Goal: Task Accomplishment & Management: Use online tool/utility

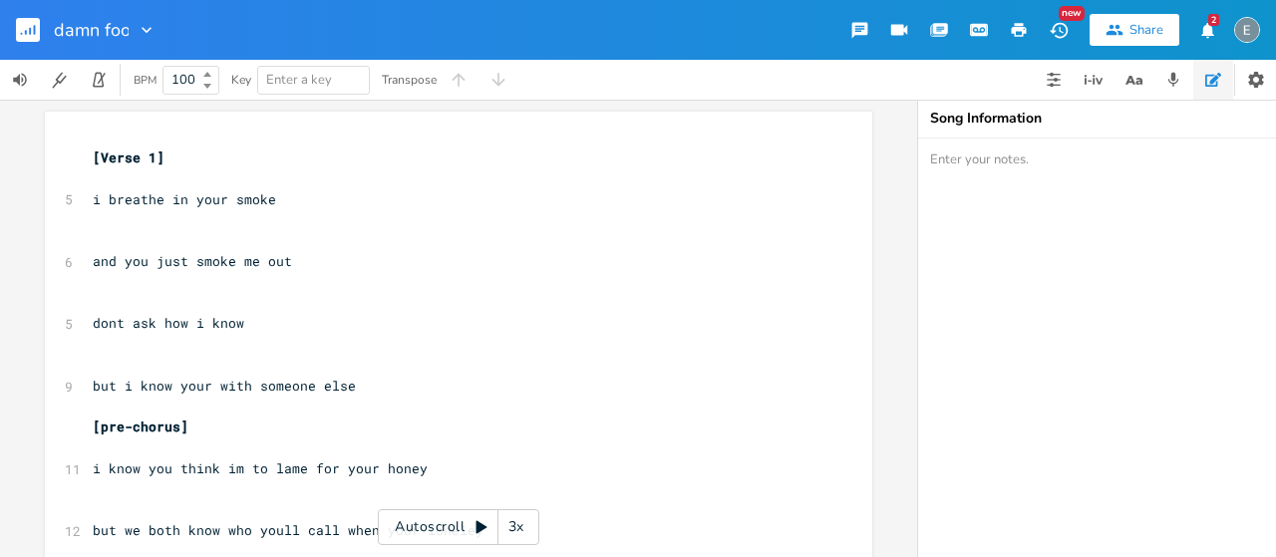
type input "damn fool"
click at [25, 31] on icon "button" at bounding box center [26, 32] width 2 height 5
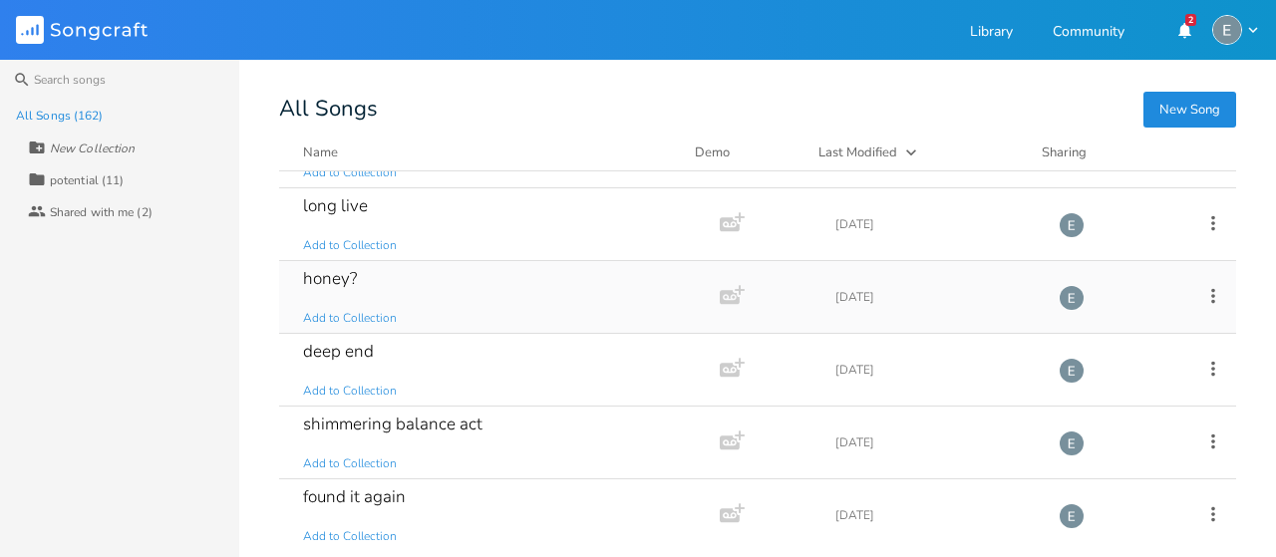
scroll to position [749, 0]
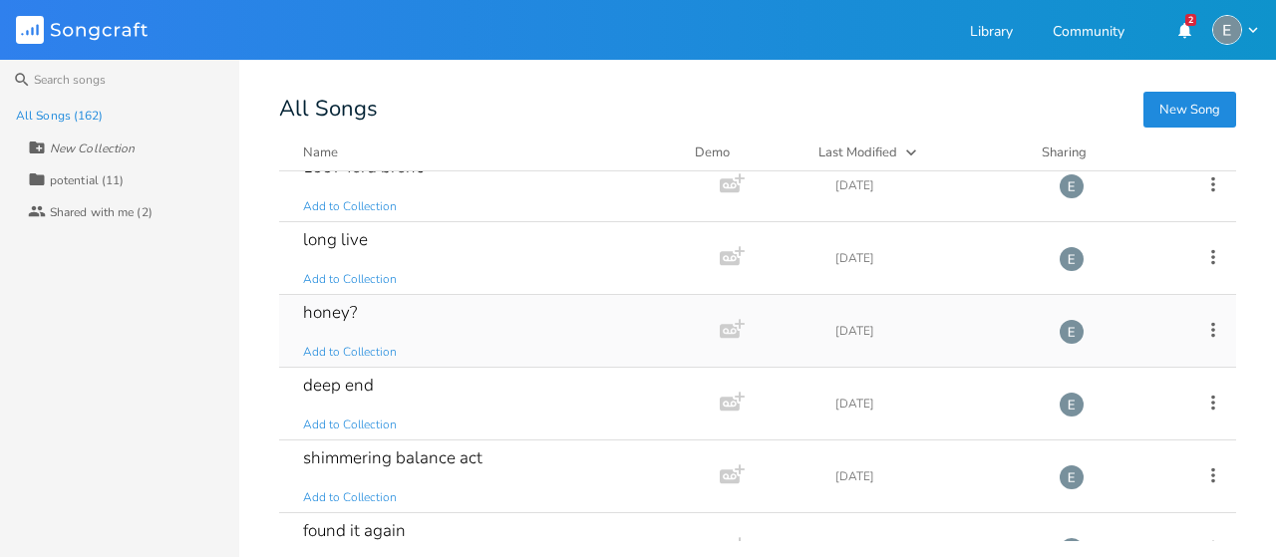
click at [562, 304] on div "honey? Add to Collection" at bounding box center [495, 331] width 385 height 72
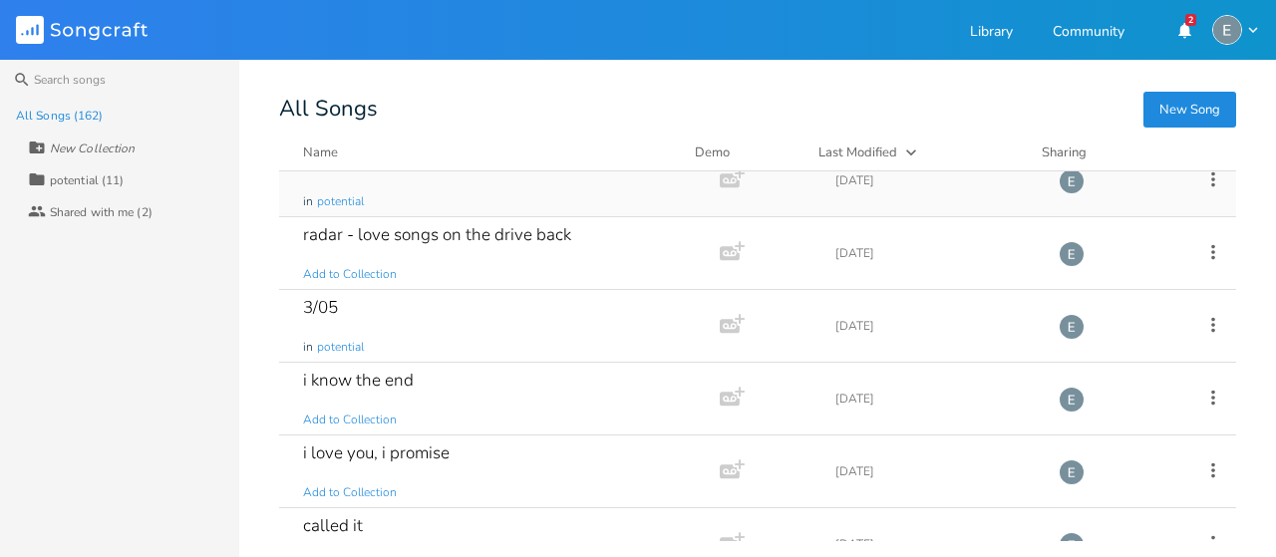
scroll to position [1293, 0]
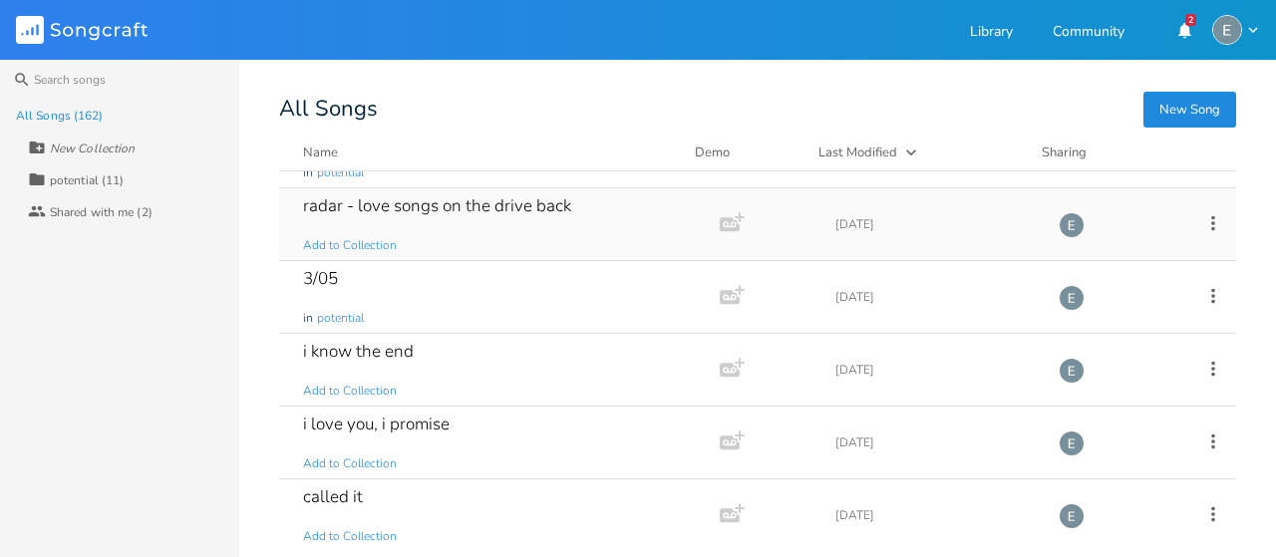
click at [580, 211] on div "radar - love songs on the drive back Add to Collection" at bounding box center [495, 224] width 385 height 72
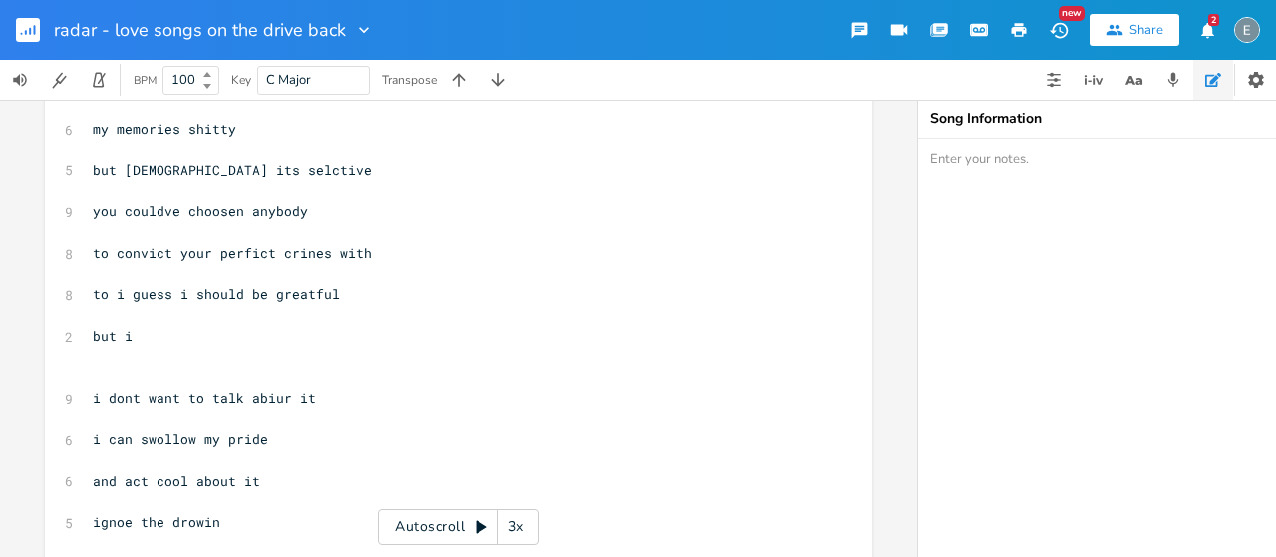
scroll to position [942, 0]
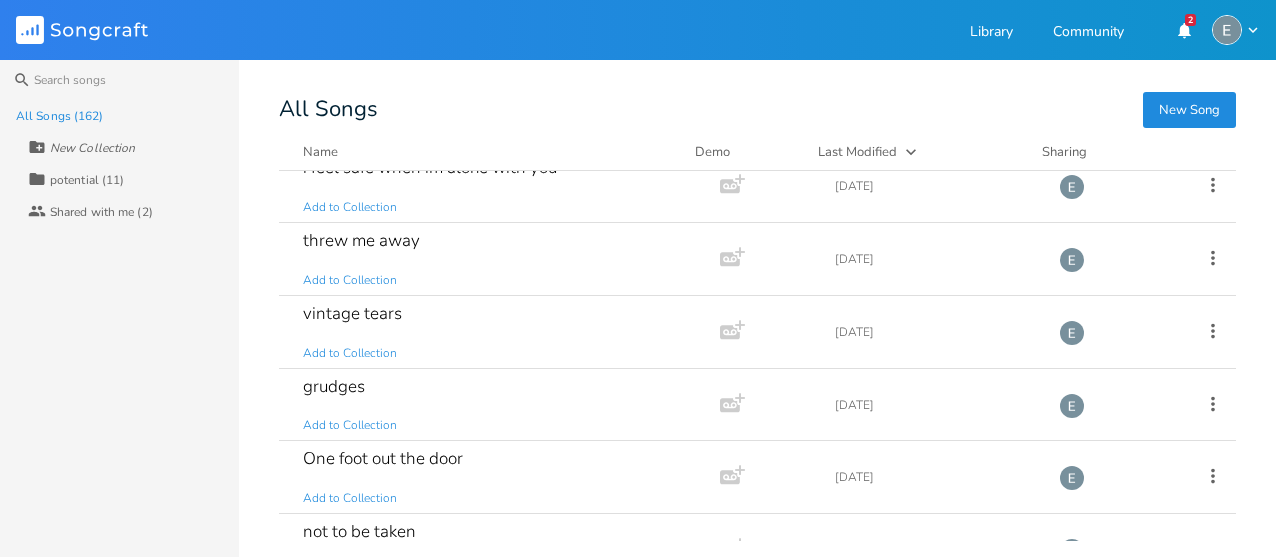
scroll to position [7883, 0]
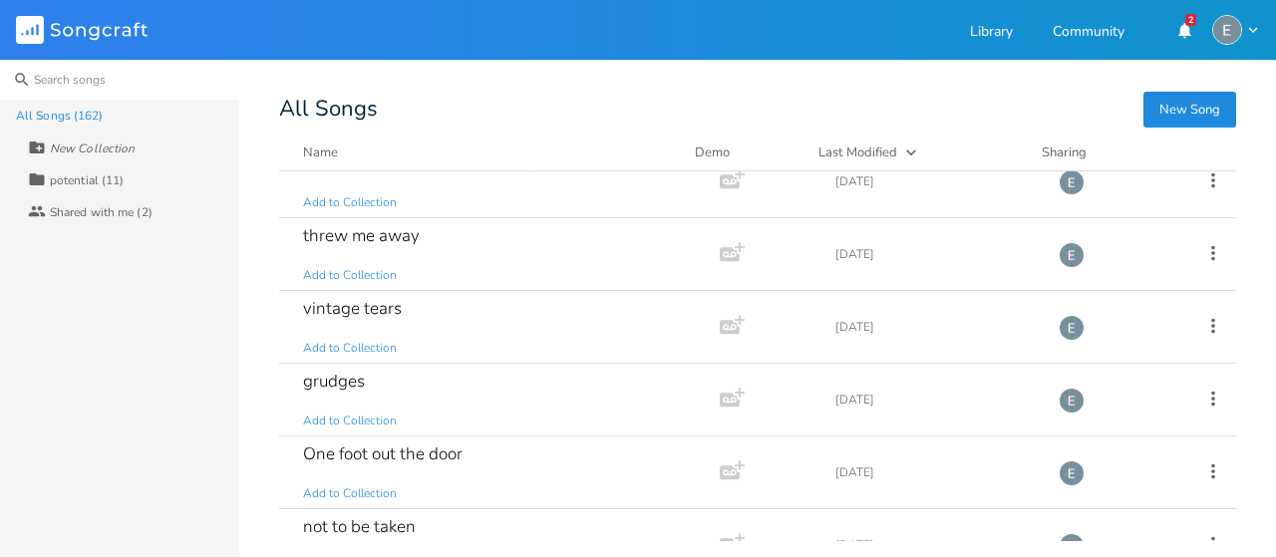
click at [64, 80] on input at bounding box center [119, 80] width 239 height 40
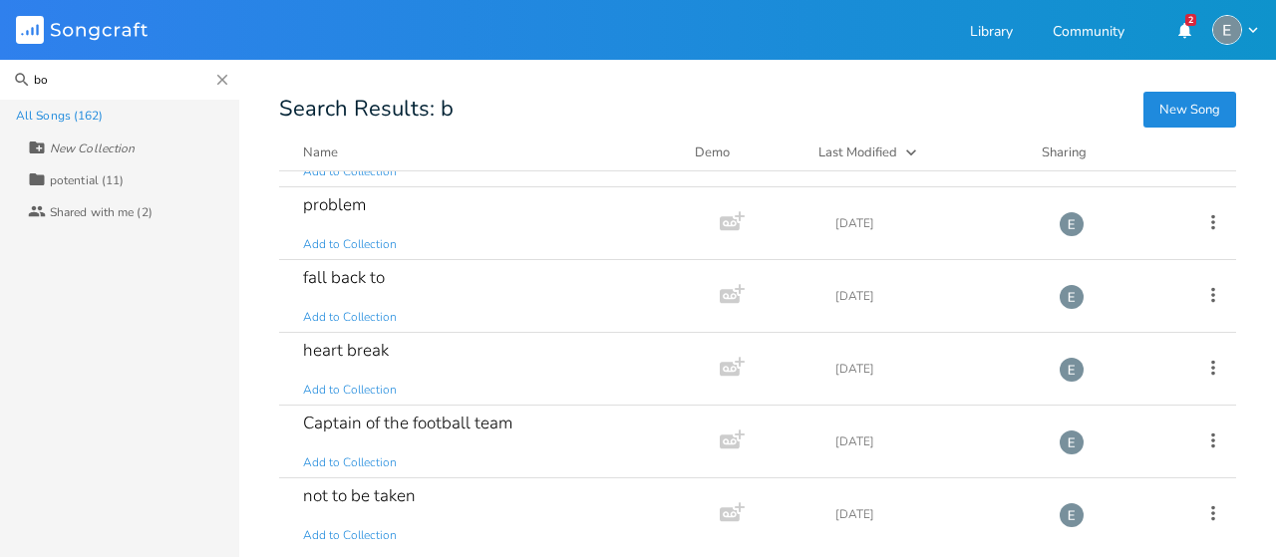
scroll to position [0, 0]
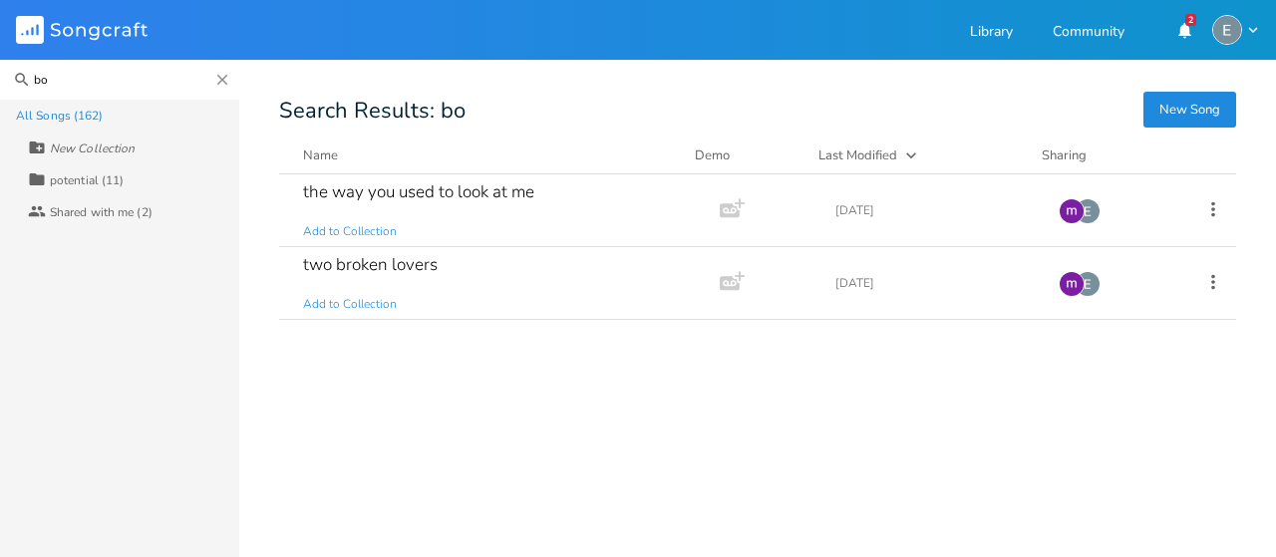
type input "b"
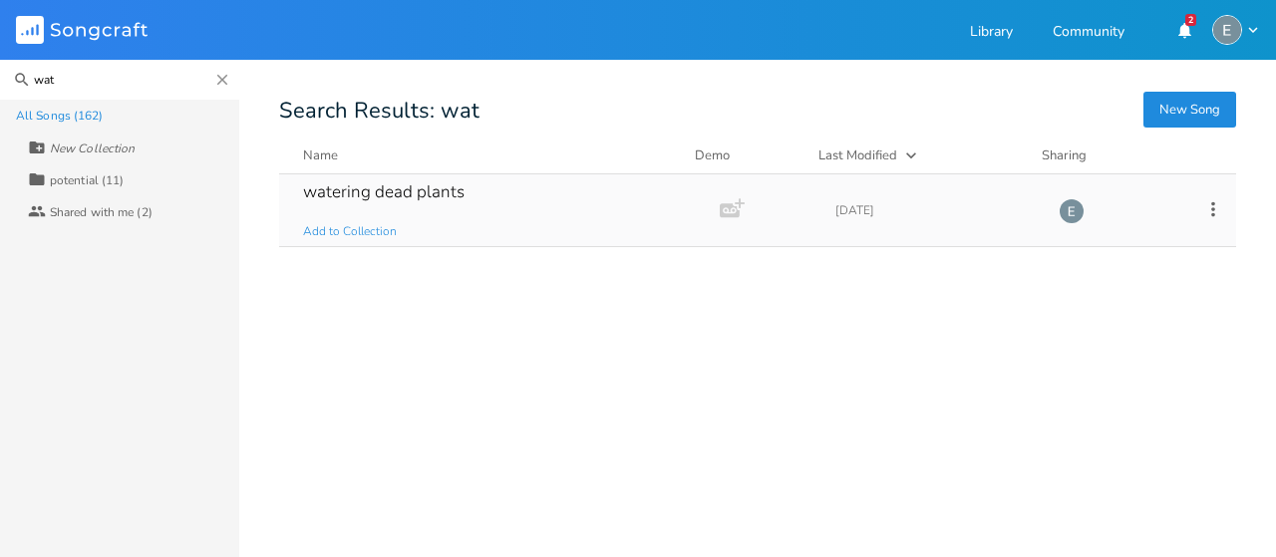
type input "wat"
click at [601, 210] on div "watering dead plants Add to Collection" at bounding box center [495, 210] width 385 height 72
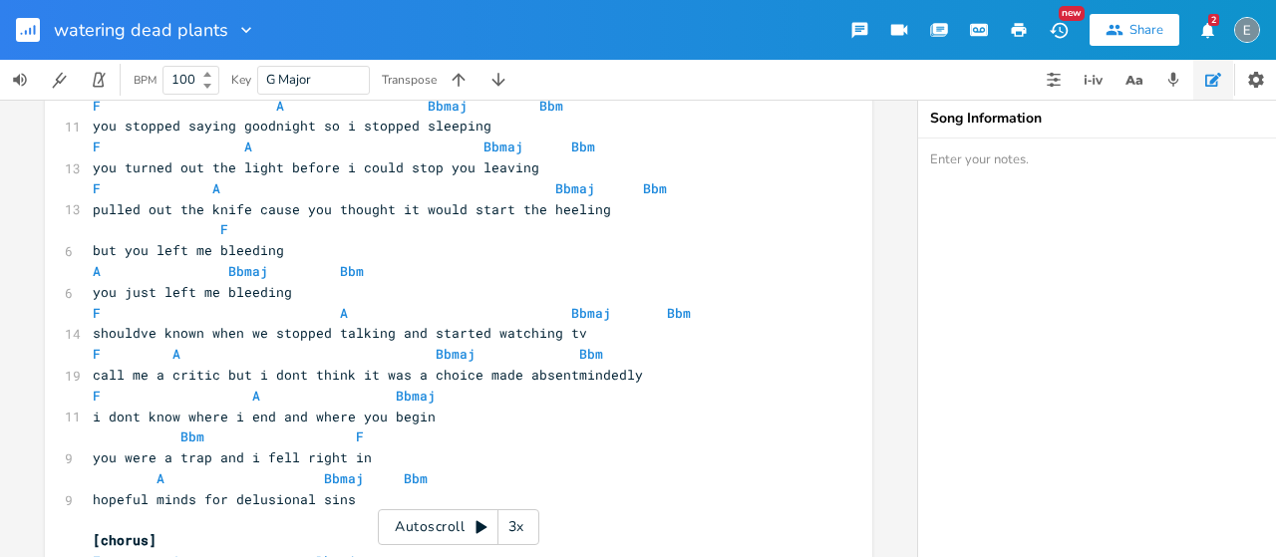
scroll to position [93, 0]
click at [0, 339] on div "xxxxxxxxxx 1 [Verse F A Bbmaj Bbm 11 you stopped saying goodnight so i stopped …" at bounding box center [458, 328] width 917 height 457
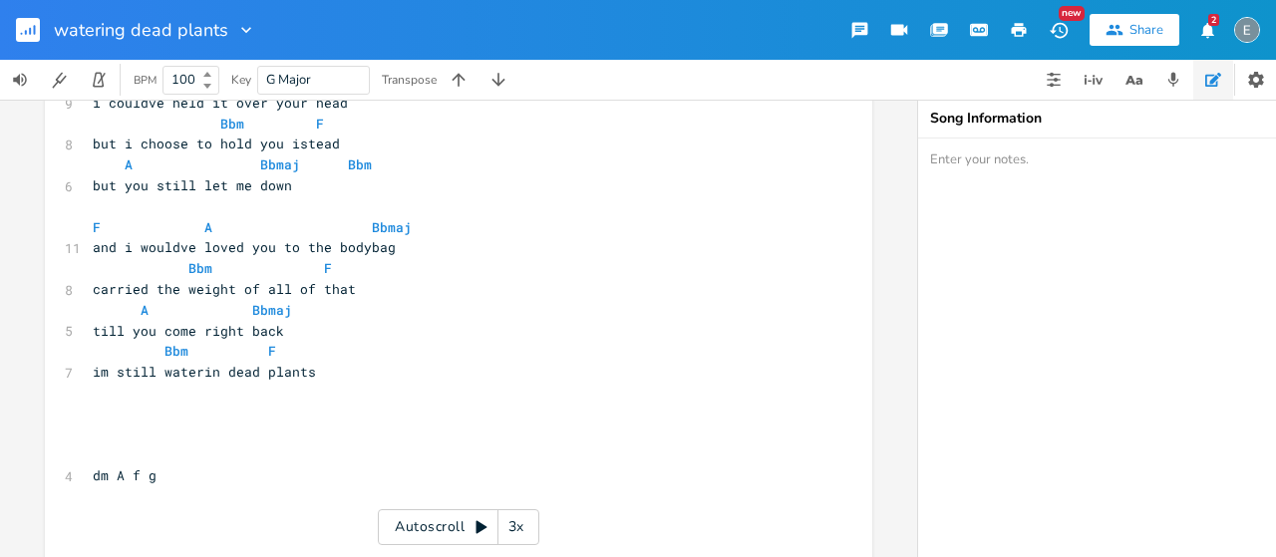
scroll to position [1605, 0]
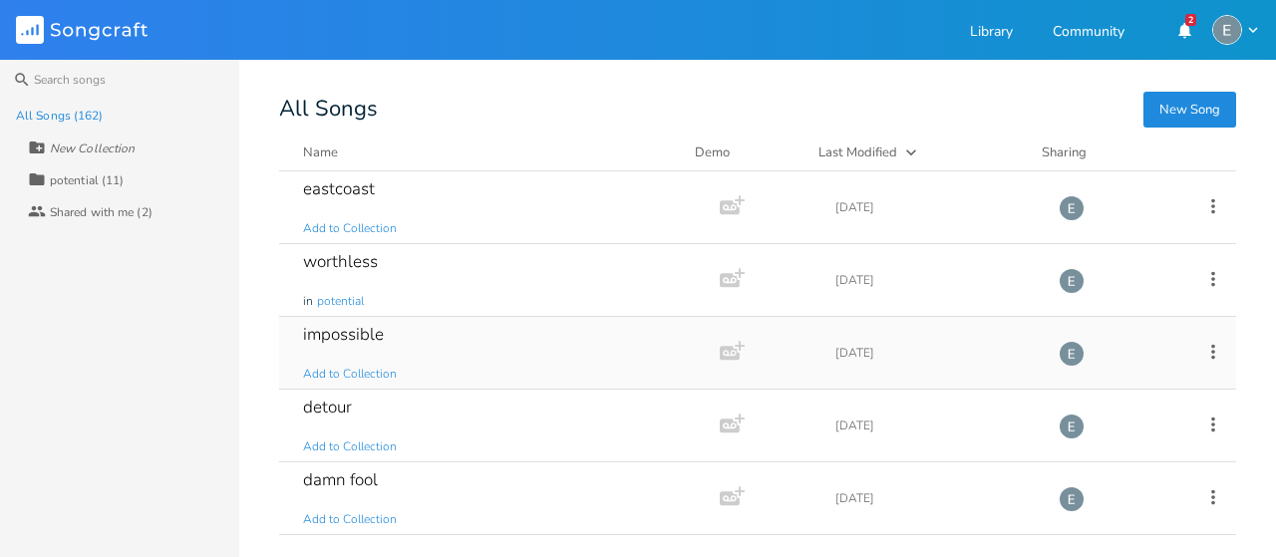
click at [586, 335] on div "impossible Add to Collection" at bounding box center [495, 353] width 385 height 72
click at [308, 399] on div "detour" at bounding box center [327, 407] width 49 height 17
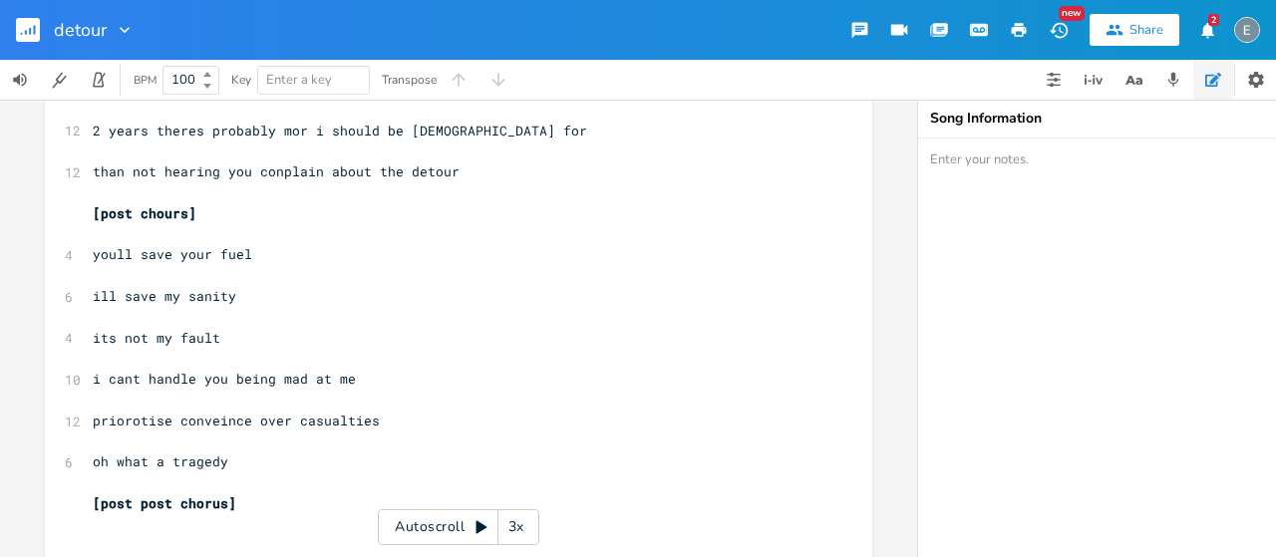
scroll to position [776, 0]
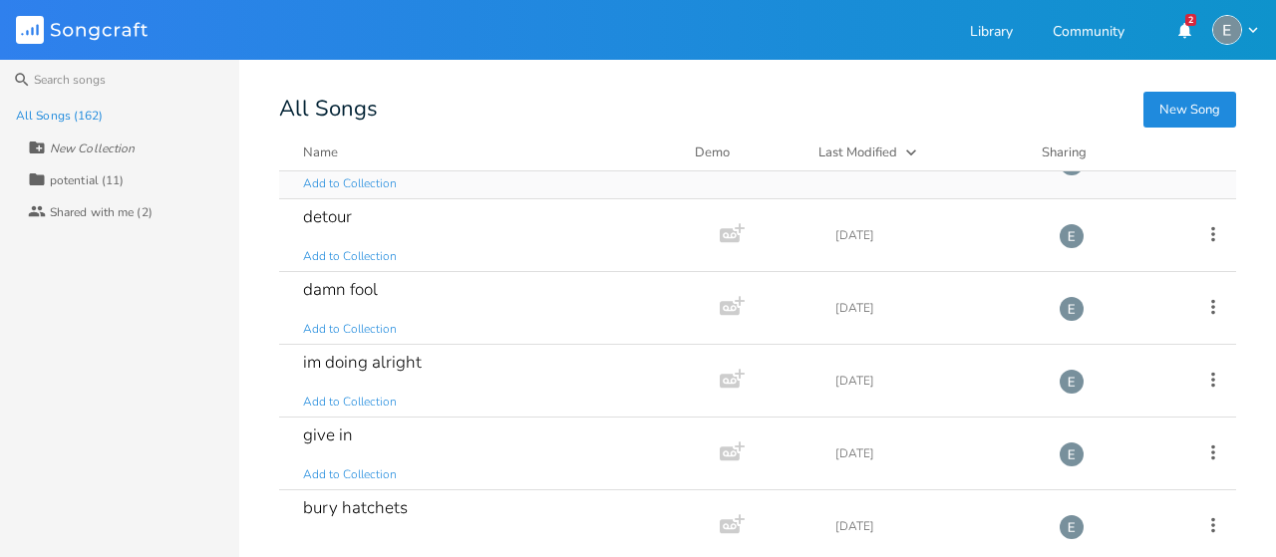
scroll to position [191, 0]
click at [524, 366] on div "im doing alright Add to Collection" at bounding box center [495, 380] width 385 height 72
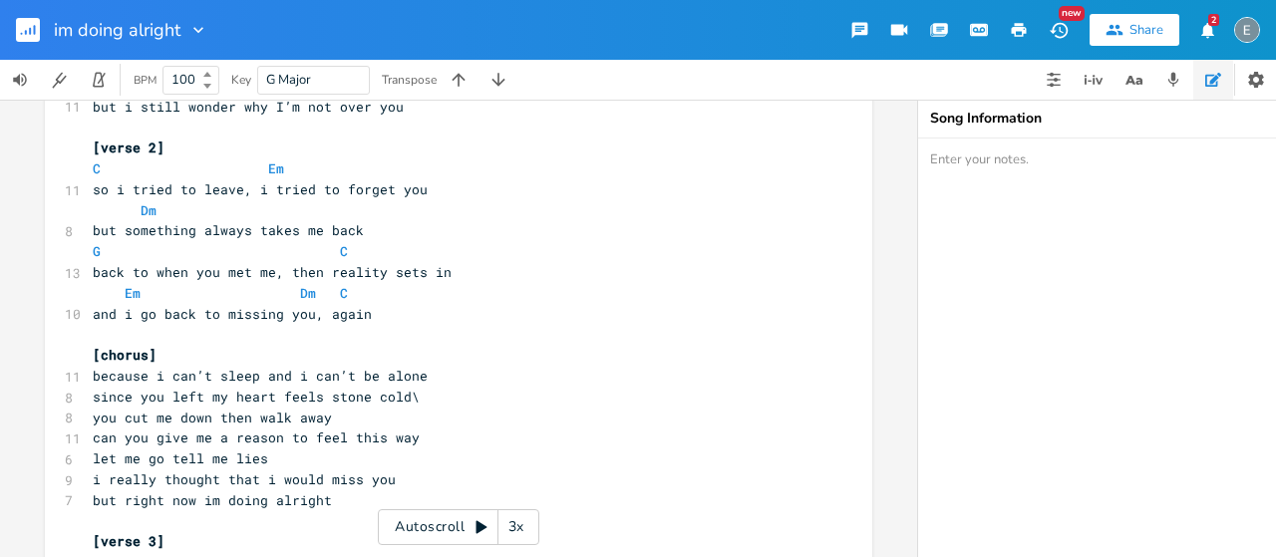
scroll to position [437, 0]
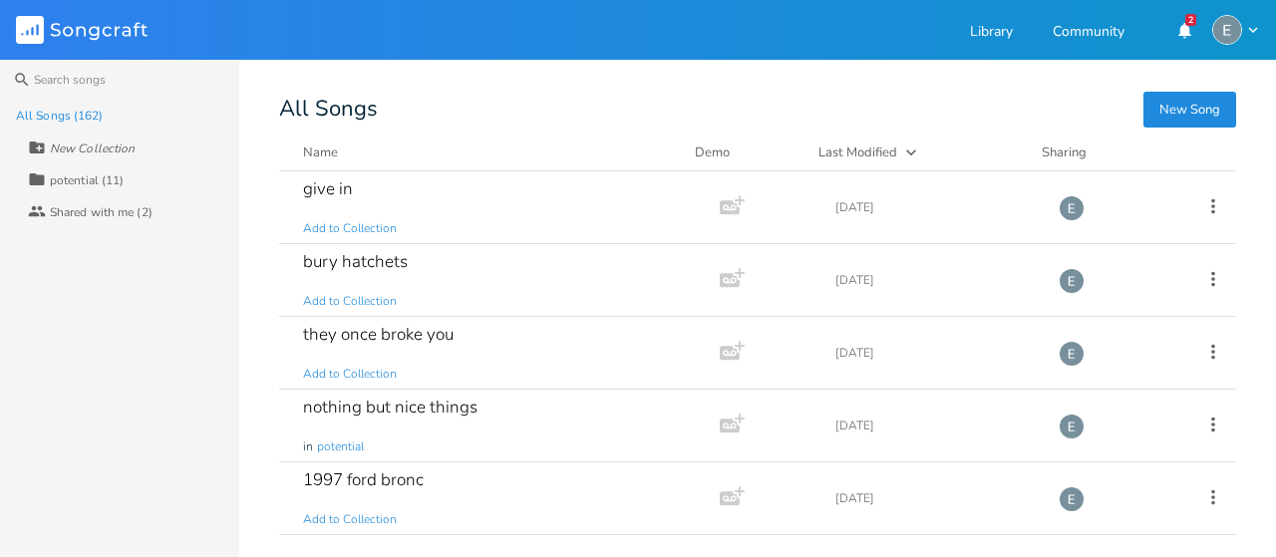
scroll to position [435, 0]
click at [461, 190] on div "give in Add to Collection" at bounding box center [495, 208] width 385 height 72
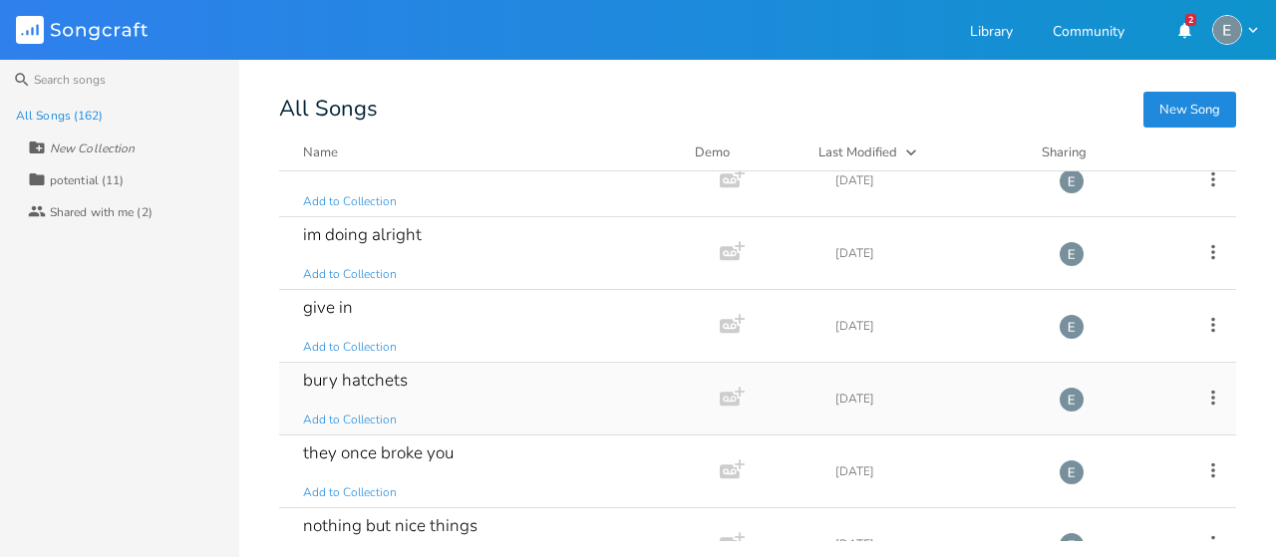
scroll to position [581, 0]
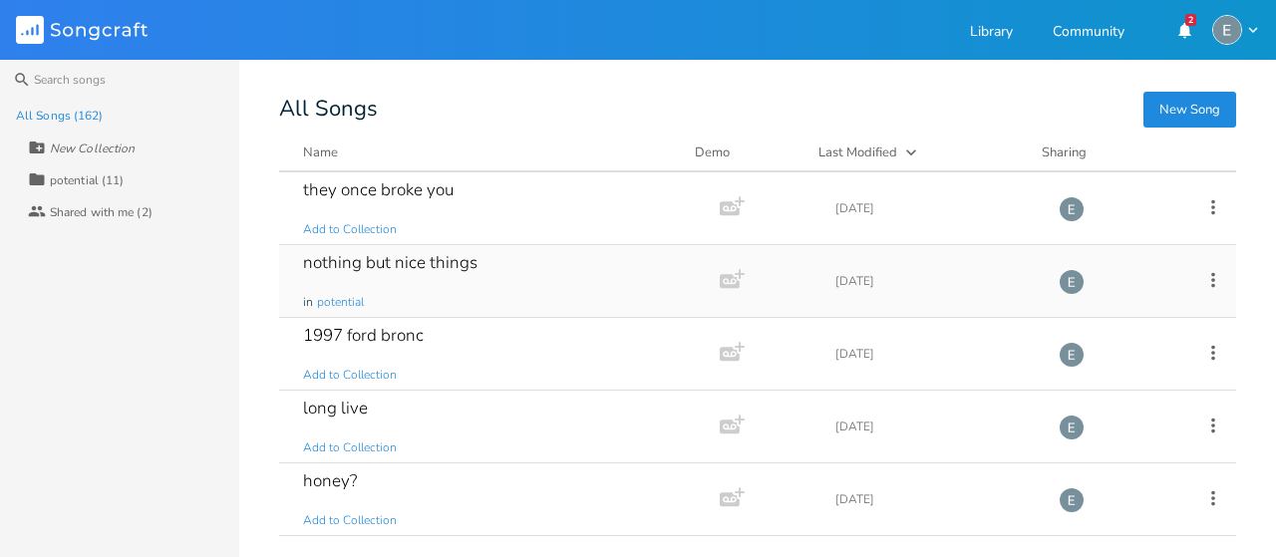
click at [602, 252] on div "nothing but nice things in potential" at bounding box center [495, 281] width 385 height 72
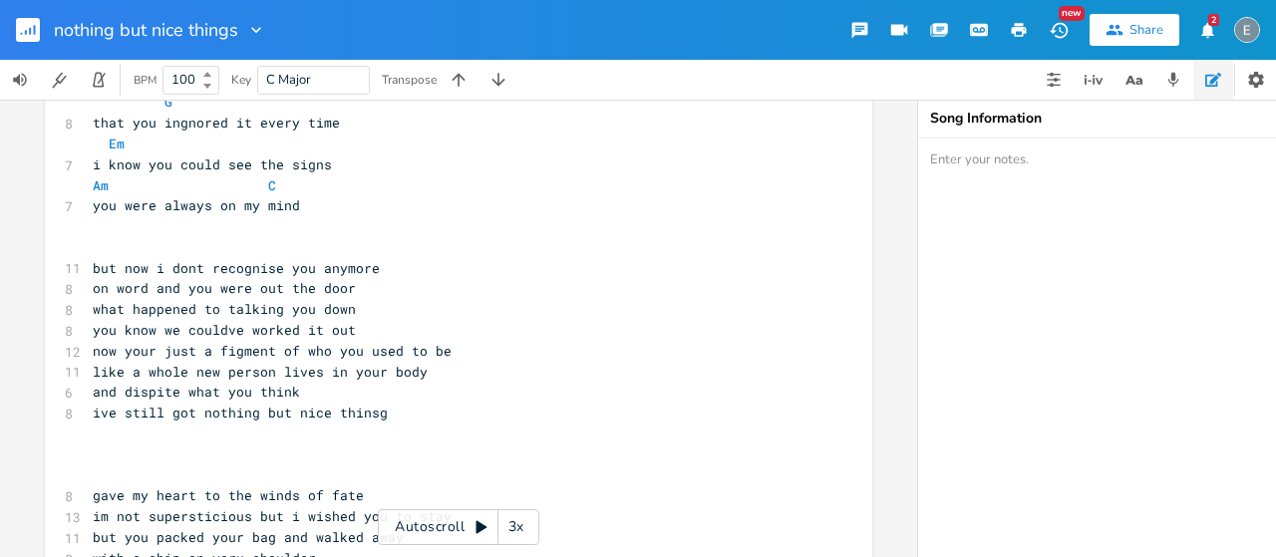
scroll to position [640, 0]
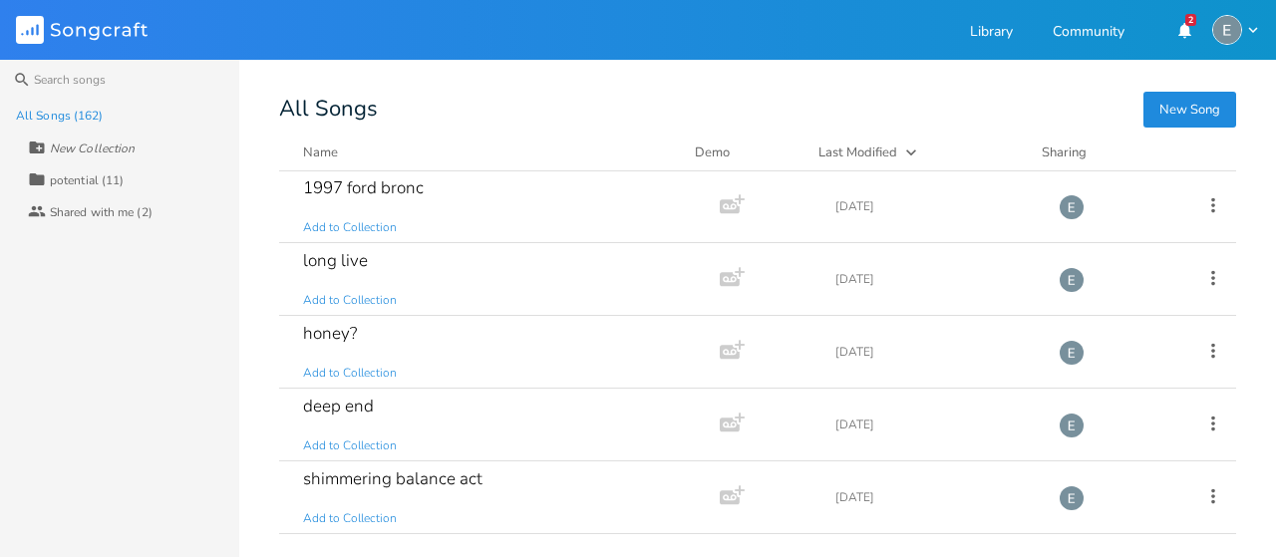
scroll to position [734, 0]
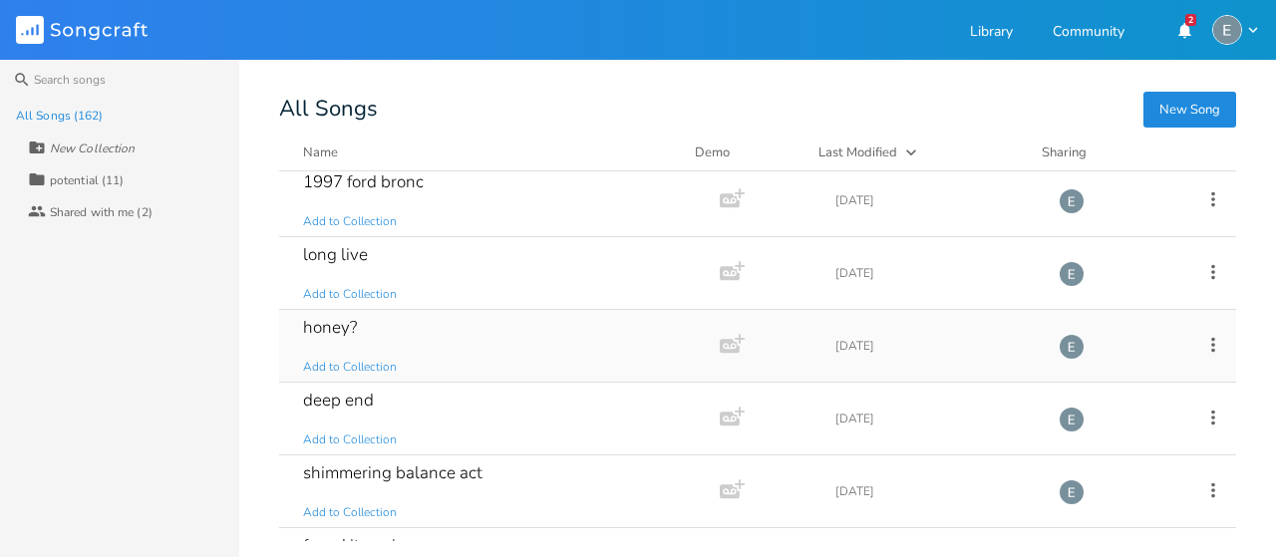
click at [438, 340] on div "honey? Add to Collection" at bounding box center [495, 346] width 385 height 72
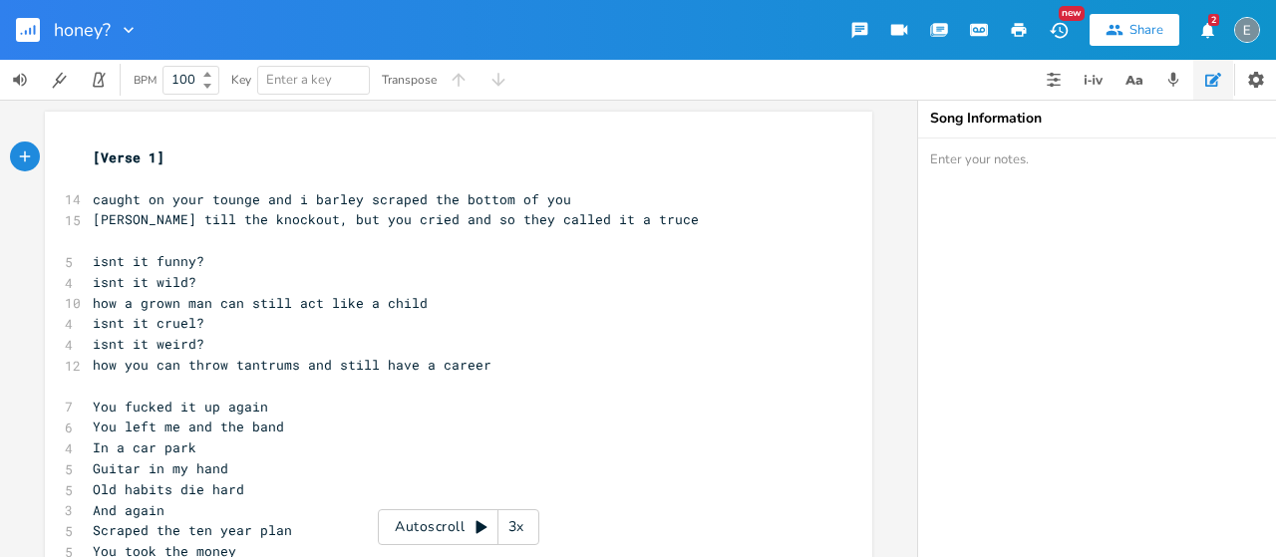
scroll to position [151, 0]
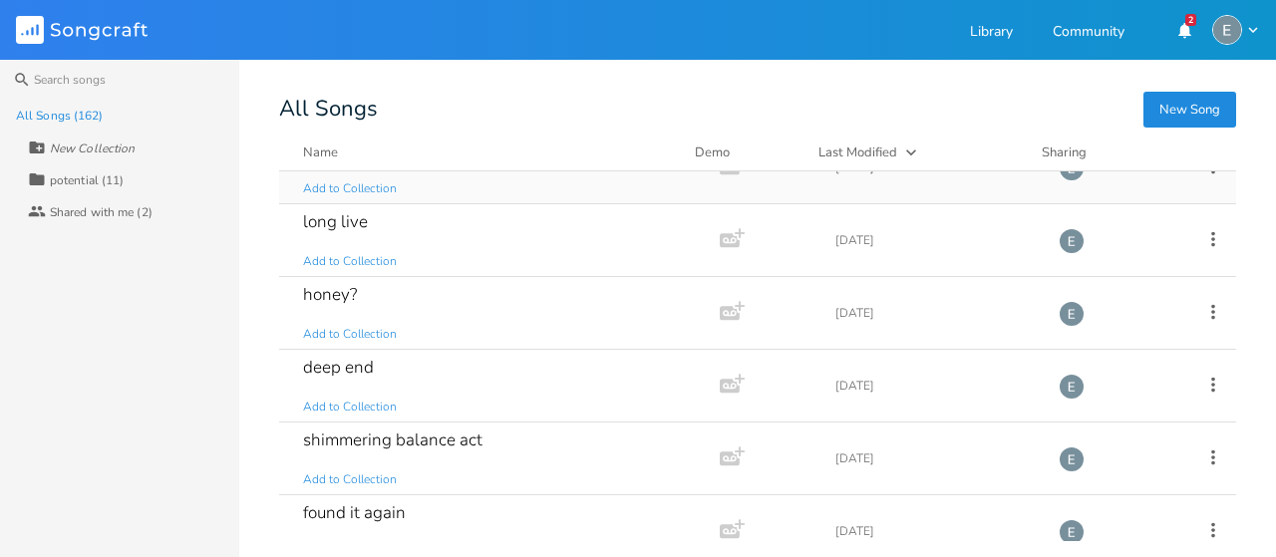
scroll to position [768, 0]
click at [520, 243] on div "long live Add to Collection" at bounding box center [495, 239] width 385 height 72
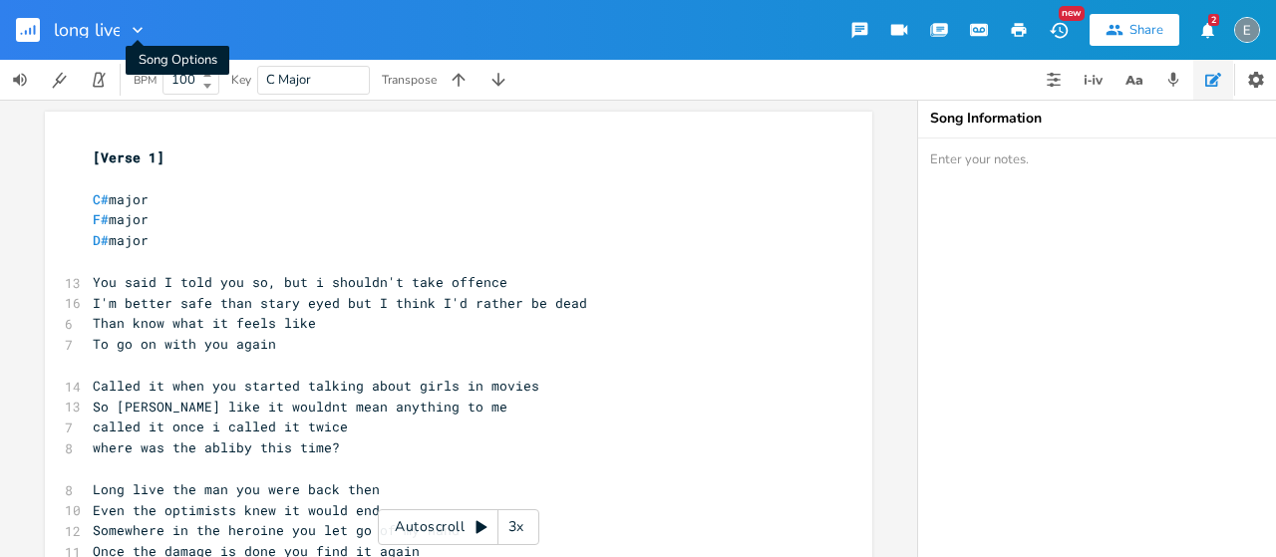
type input "\"
type input "once the damage is done"
click at [128, 32] on input "once the damage is done" at bounding box center [154, 30] width 201 height 18
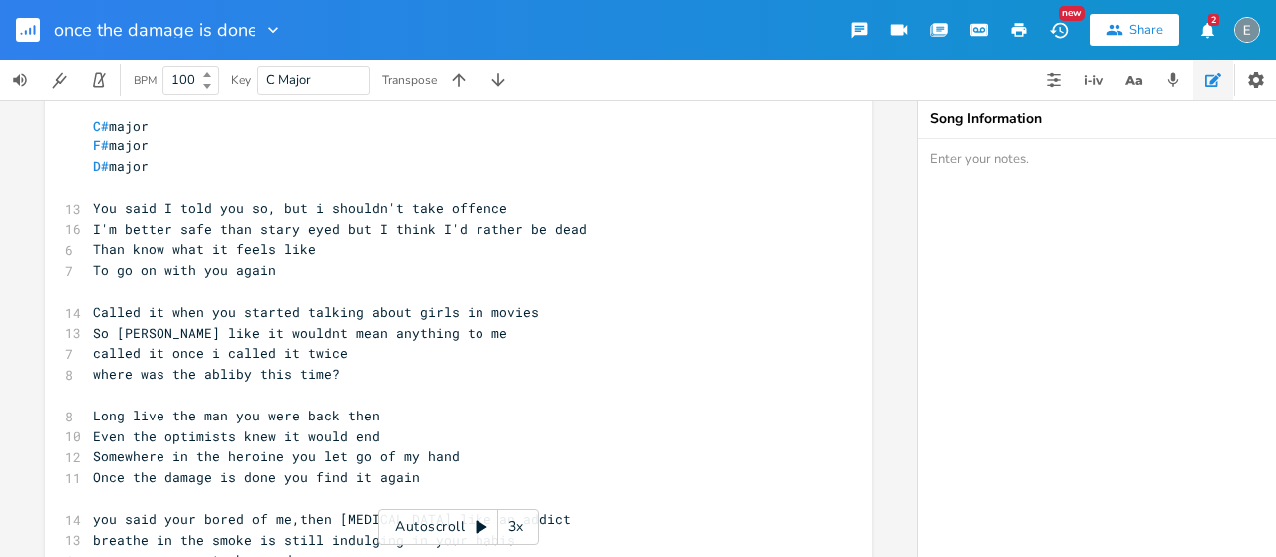
scroll to position [73, 0]
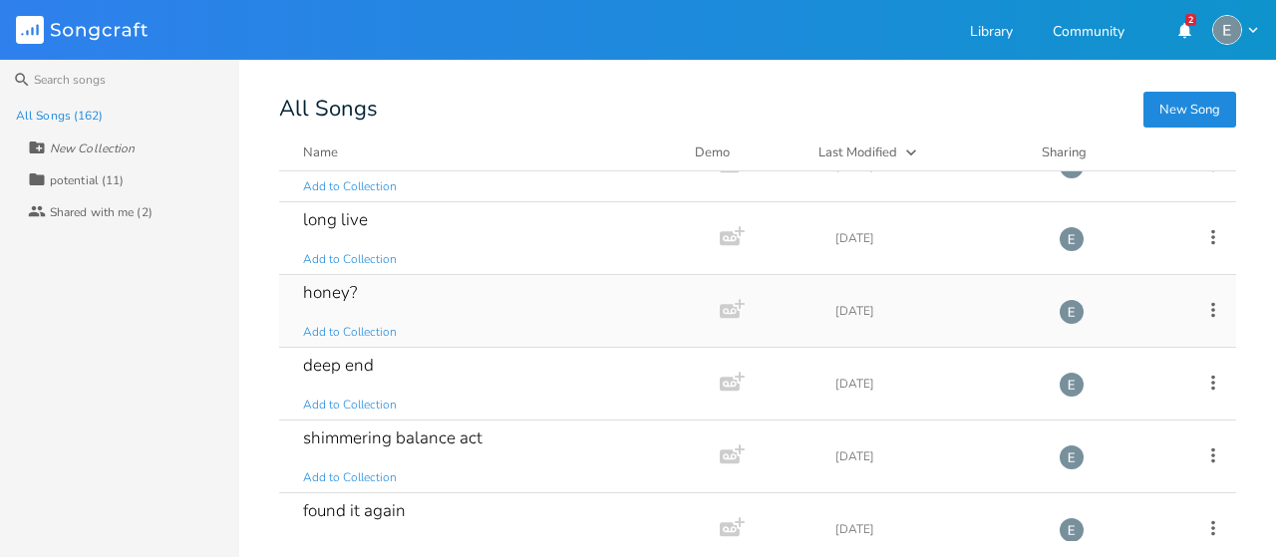
scroll to position [781, 0]
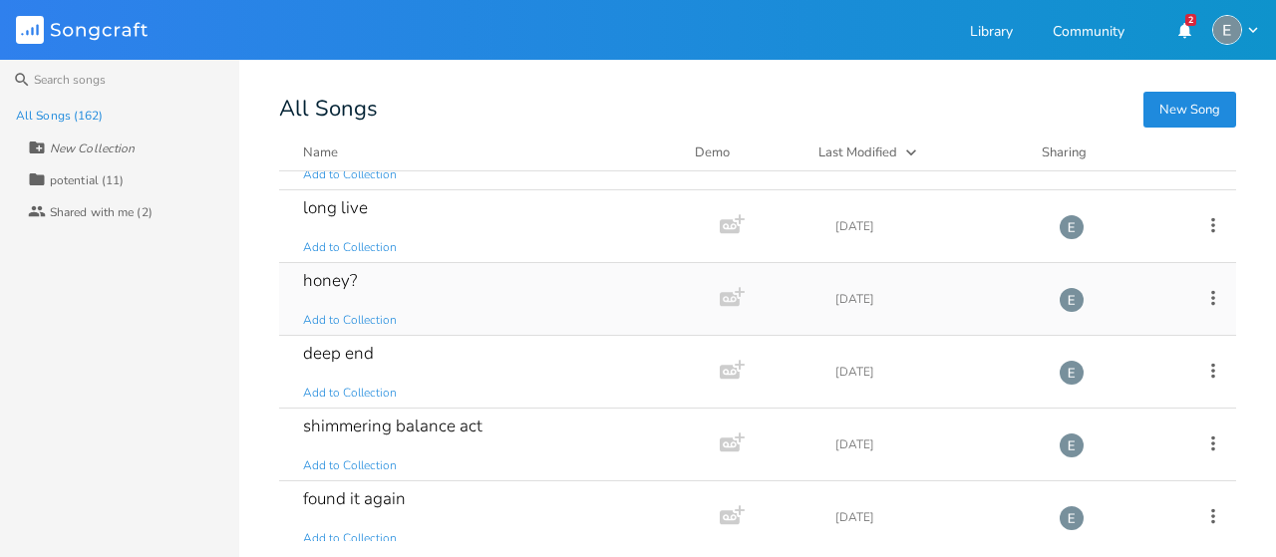
click at [507, 304] on div "honey? Add to Collection" at bounding box center [495, 299] width 385 height 72
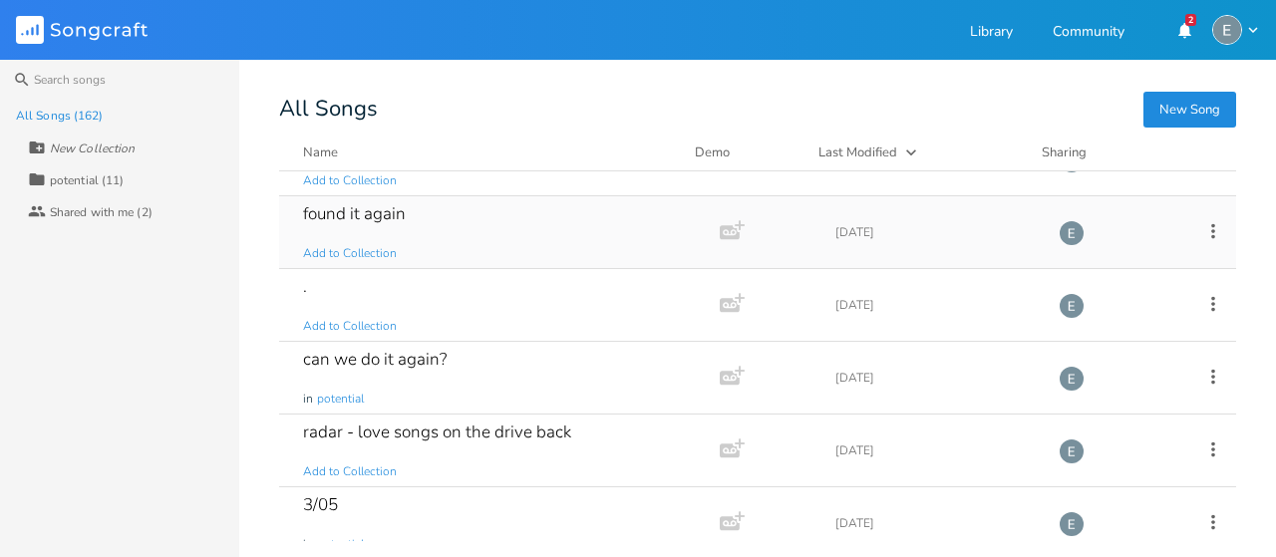
scroll to position [1067, 0]
click at [513, 296] on div ". Add to Collection" at bounding box center [495, 304] width 385 height 72
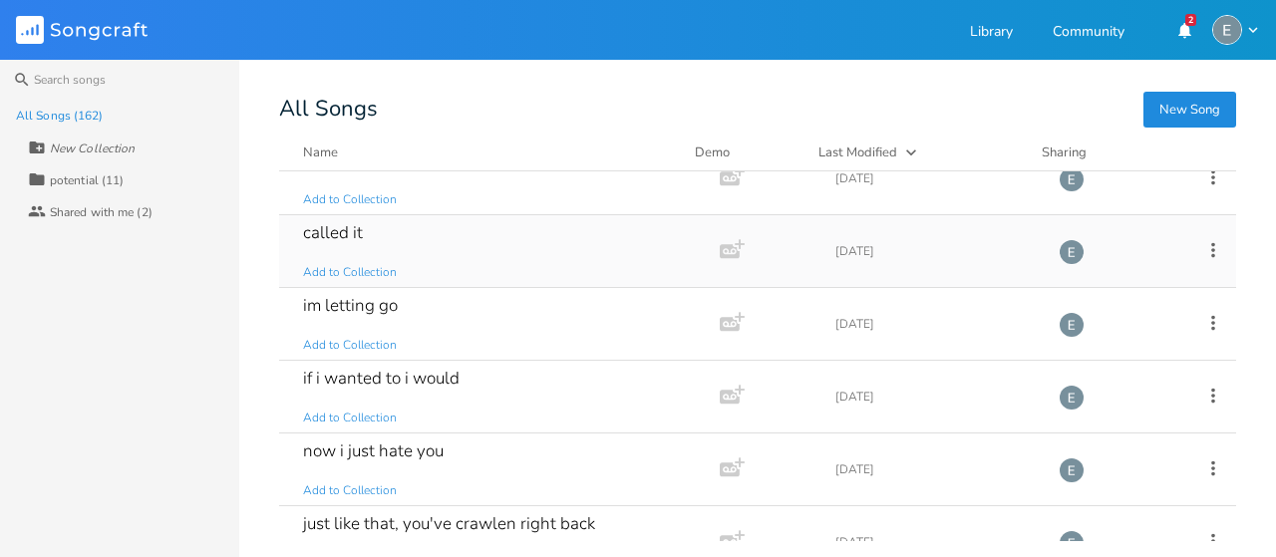
scroll to position [1563, 0]
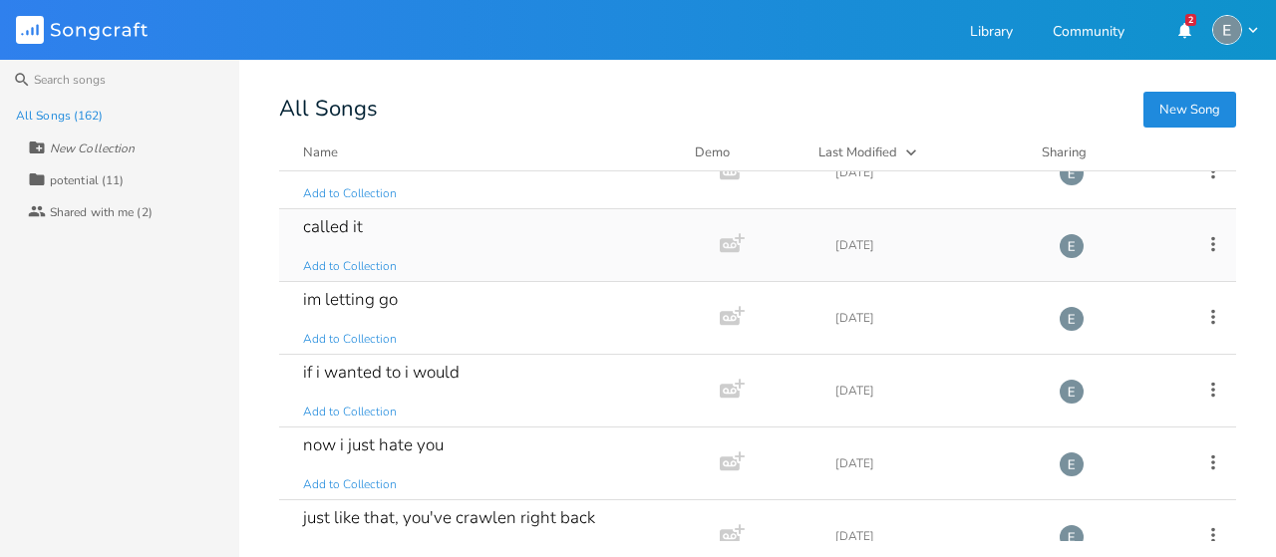
click at [588, 221] on div "called it Add to Collection" at bounding box center [495, 245] width 385 height 72
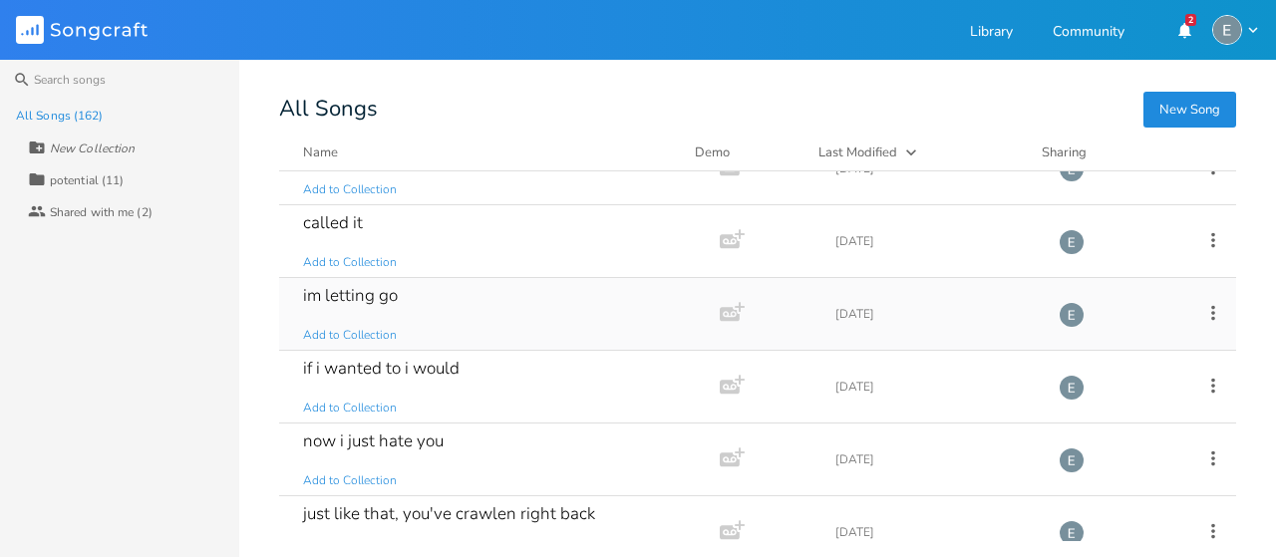
drag, startPoint x: 175, startPoint y: 19, endPoint x: 485, endPoint y: 316, distance: 429.2
click at [485, 316] on div "im letting go Add to Collection" at bounding box center [495, 314] width 385 height 72
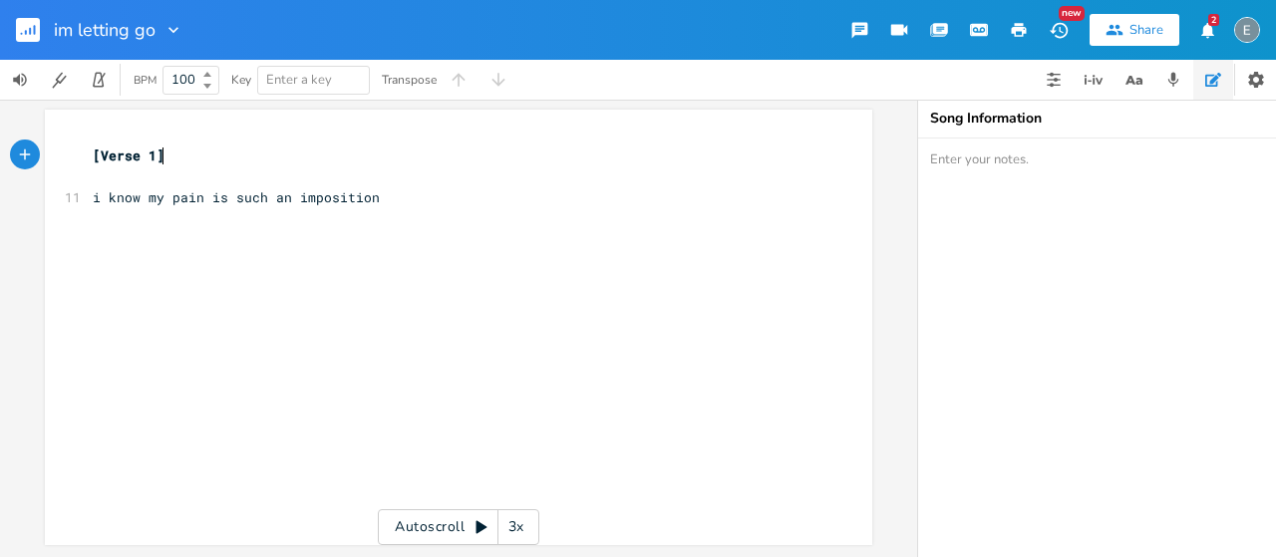
scroll to position [14, 0]
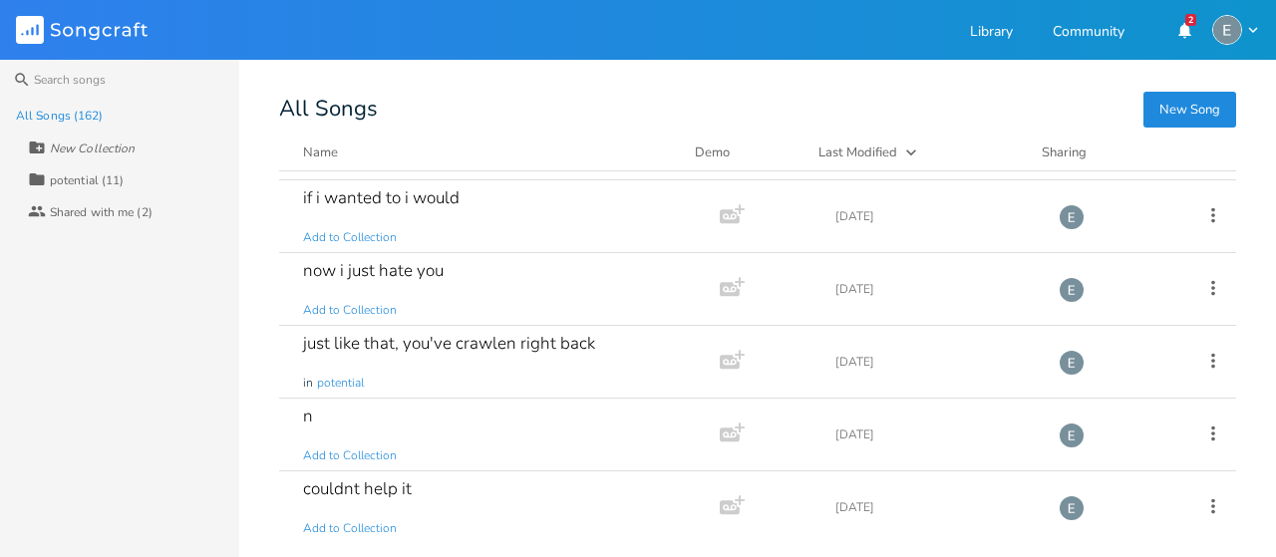
scroll to position [1738, 0]
drag, startPoint x: 617, startPoint y: 226, endPoint x: 560, endPoint y: 225, distance: 56.8
click at [560, 225] on div "if i wanted to i would Add to Collection" at bounding box center [495, 215] width 385 height 72
